Goal: Complete application form

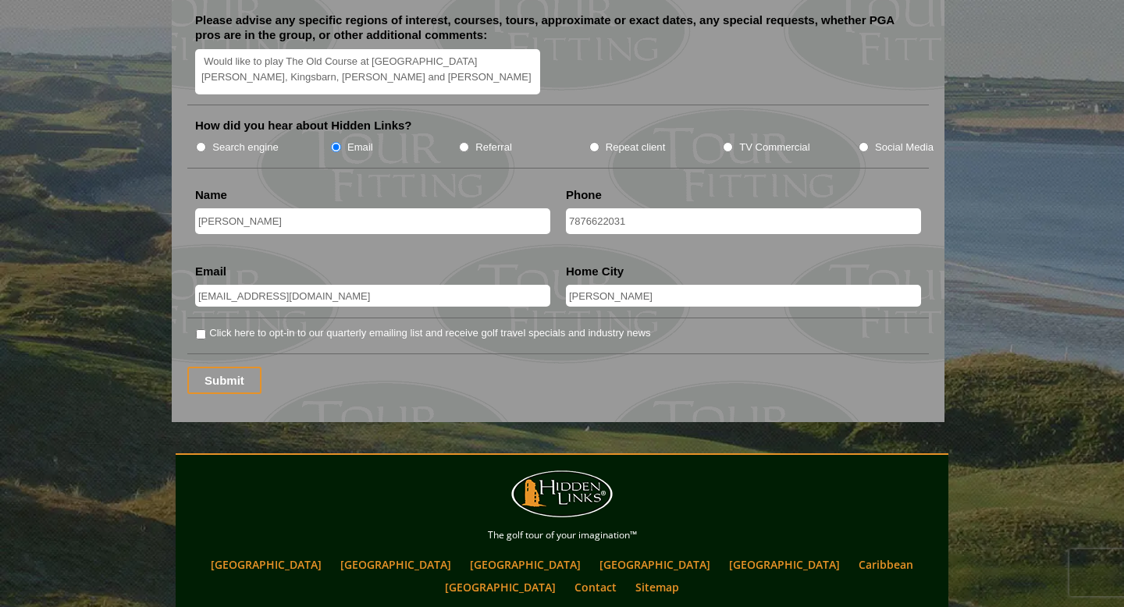
scroll to position [2013, 0]
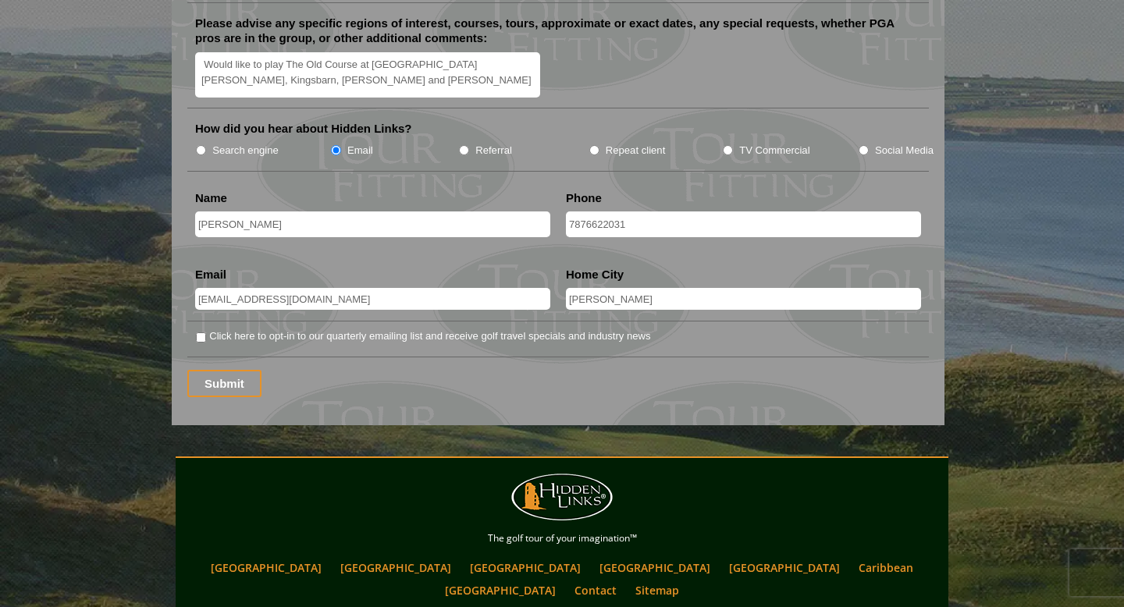
click at [199, 333] on input "Click here to opt-in to our quarterly emailing list and receive golf travel spe…" at bounding box center [201, 338] width 10 height 10
checkbox input "true"
click at [201, 145] on input "Search engine" at bounding box center [201, 150] width 10 height 10
radio input "true"
click at [244, 370] on input "Submit" at bounding box center [224, 383] width 74 height 27
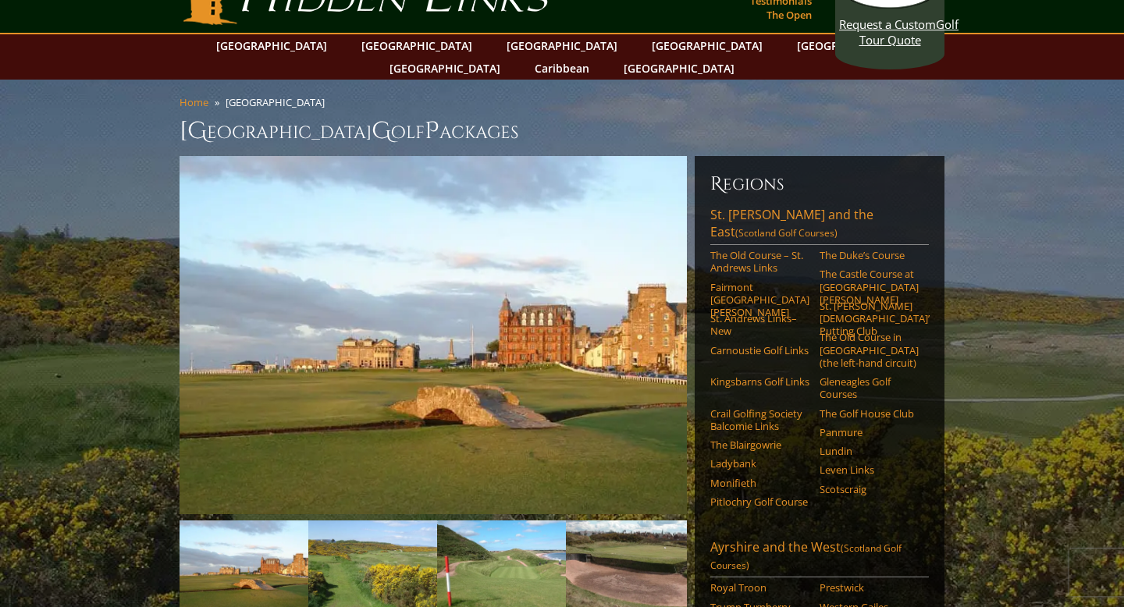
scroll to position [44, 0]
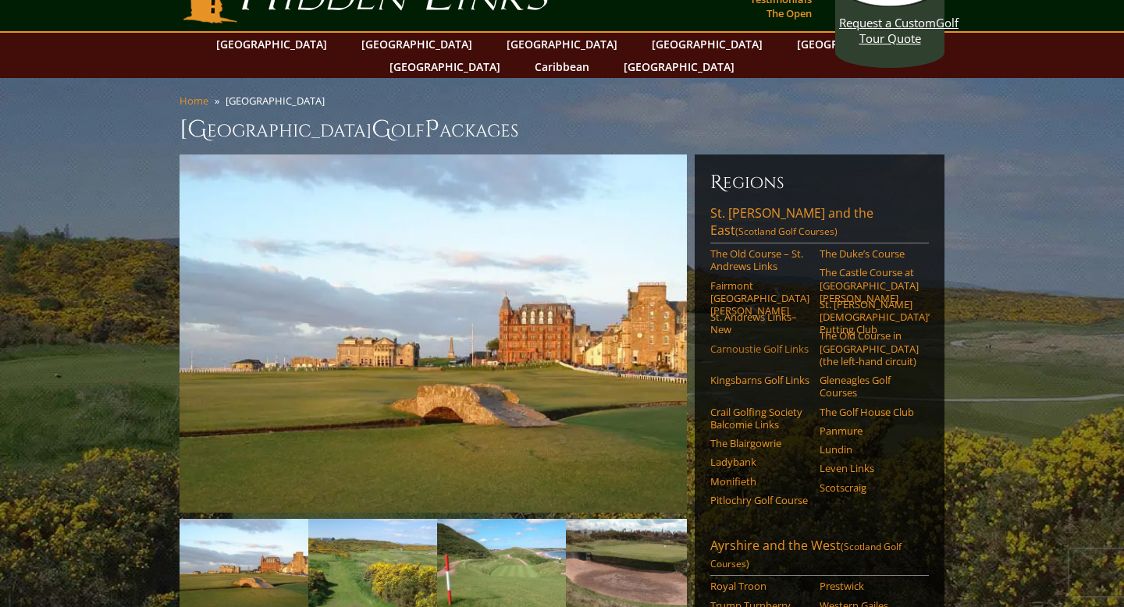
click at [765, 343] on link "Carnoustie Golf Links" at bounding box center [760, 349] width 99 height 12
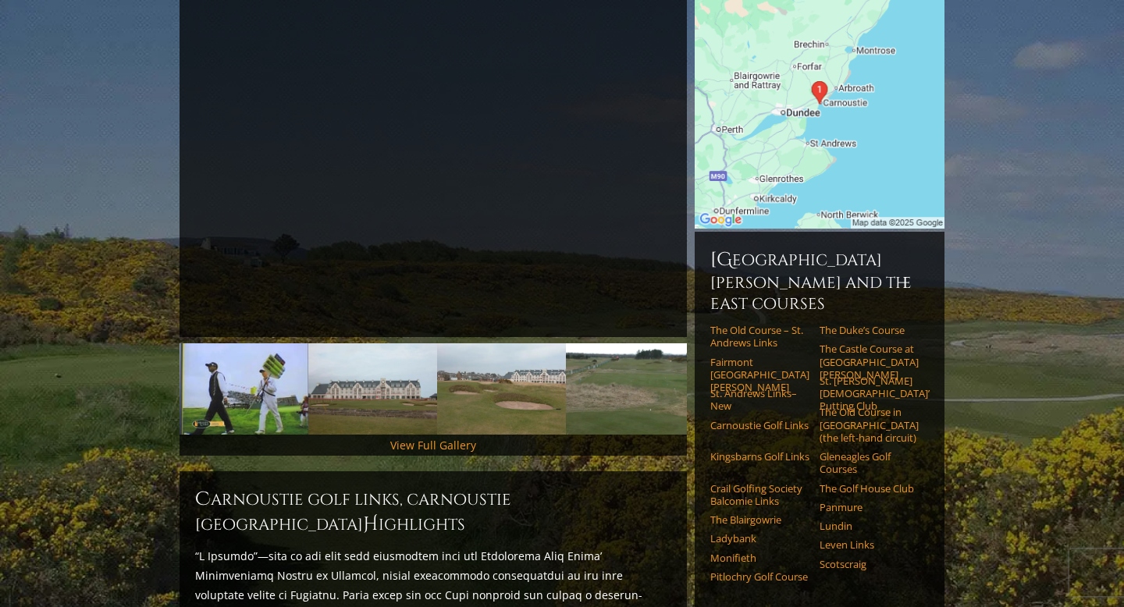
scroll to position [265, 0]
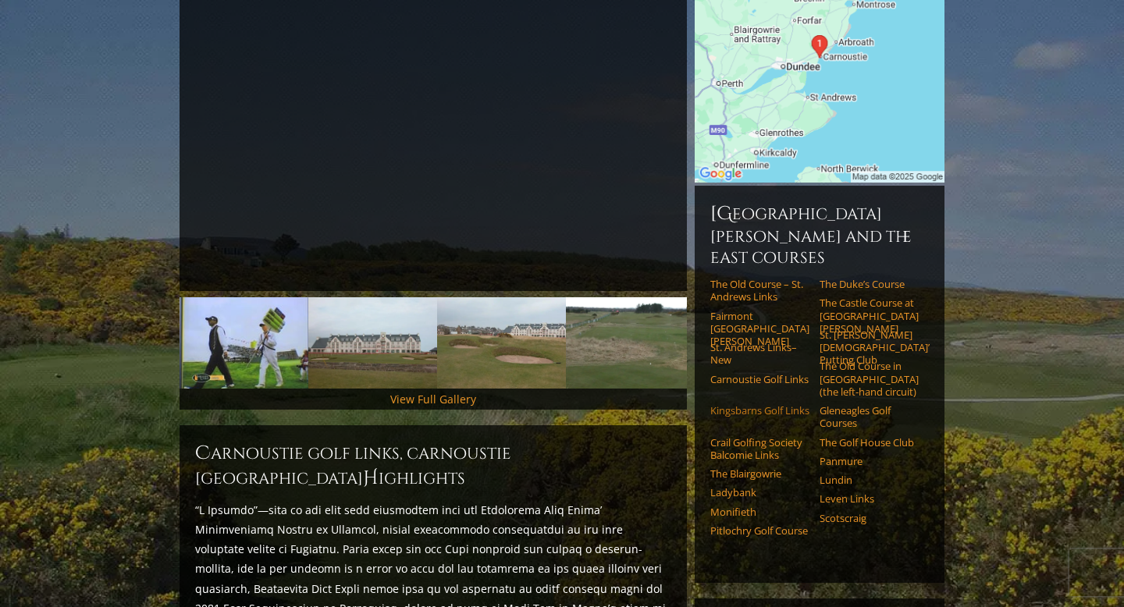
click at [749, 404] on link "Kingsbarns Golf Links" at bounding box center [760, 410] width 99 height 12
